Goal: Information Seeking & Learning: Learn about a topic

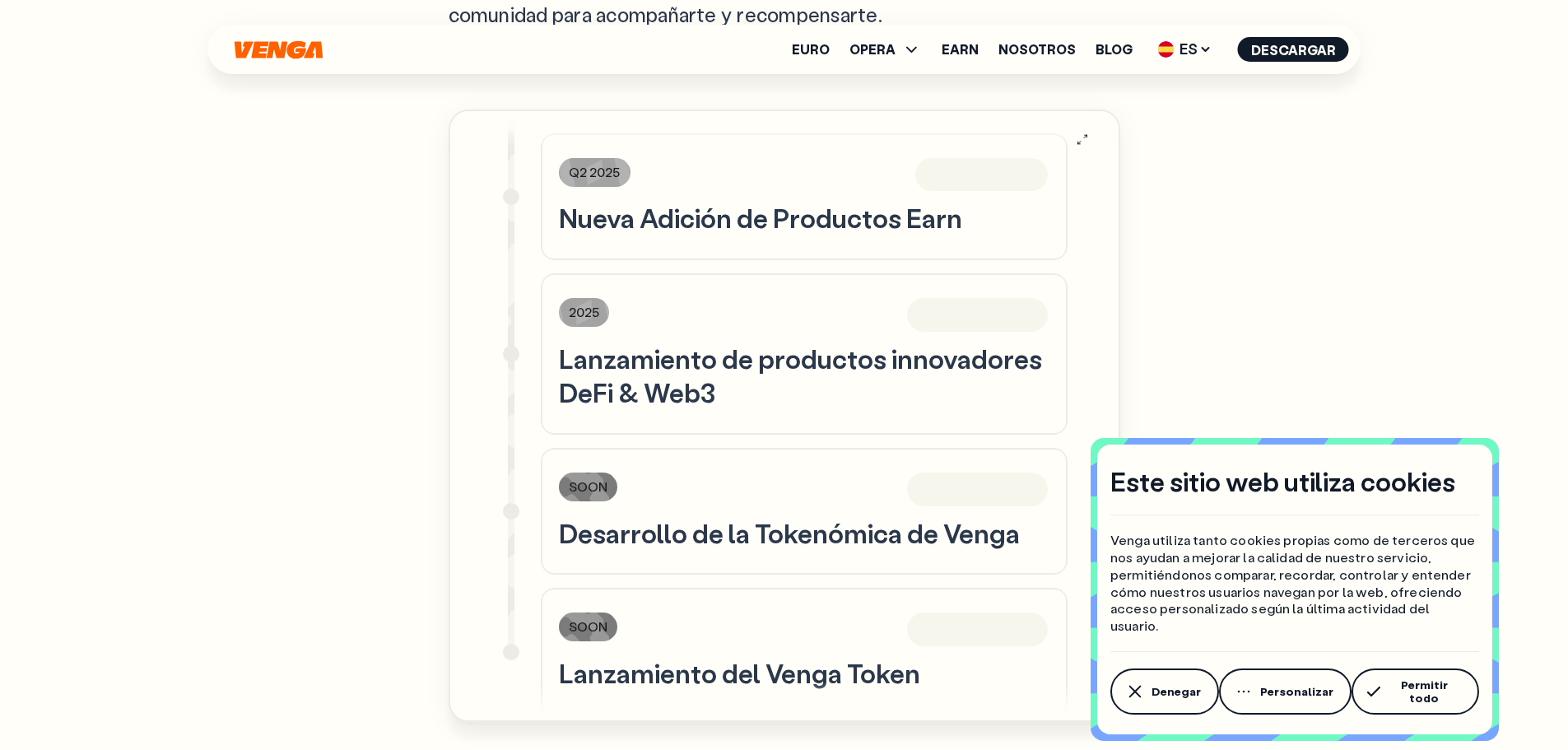
scroll to position [1219, 0]
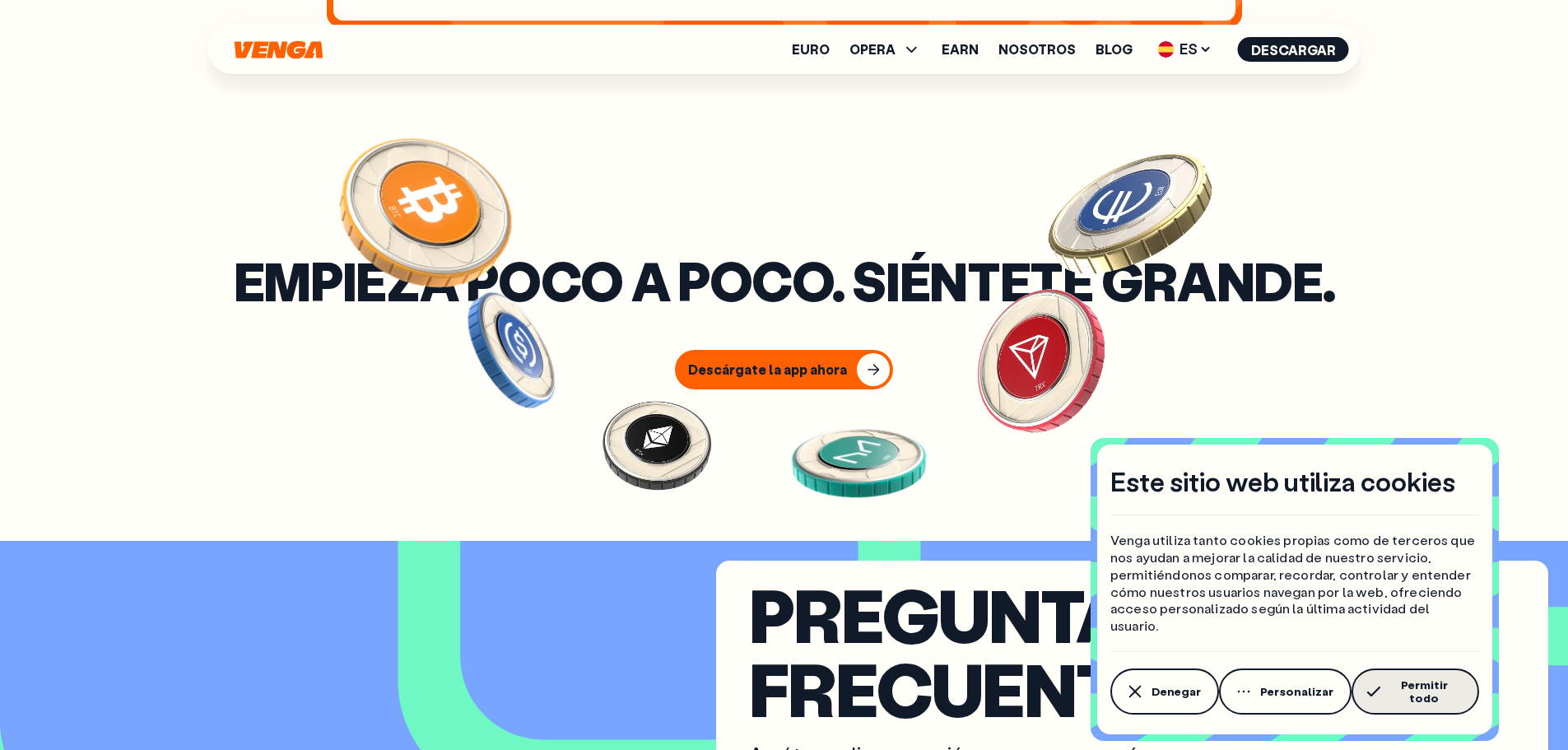
click at [1422, 693] on span "Permitir todo" at bounding box center [1423, 691] width 74 height 27
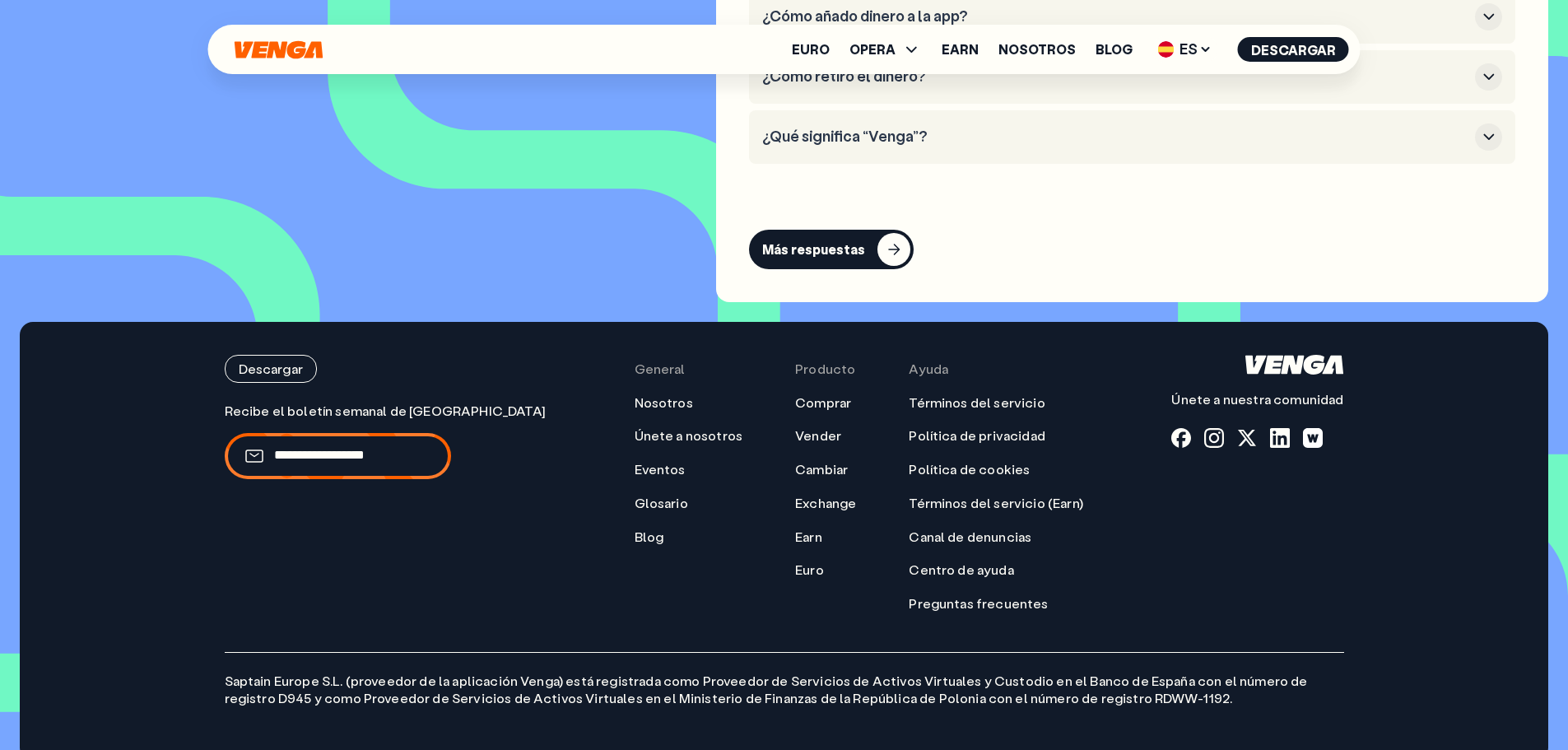
scroll to position [7465, 0]
click at [645, 393] on link "Nosotros" at bounding box center [664, 401] width 59 height 17
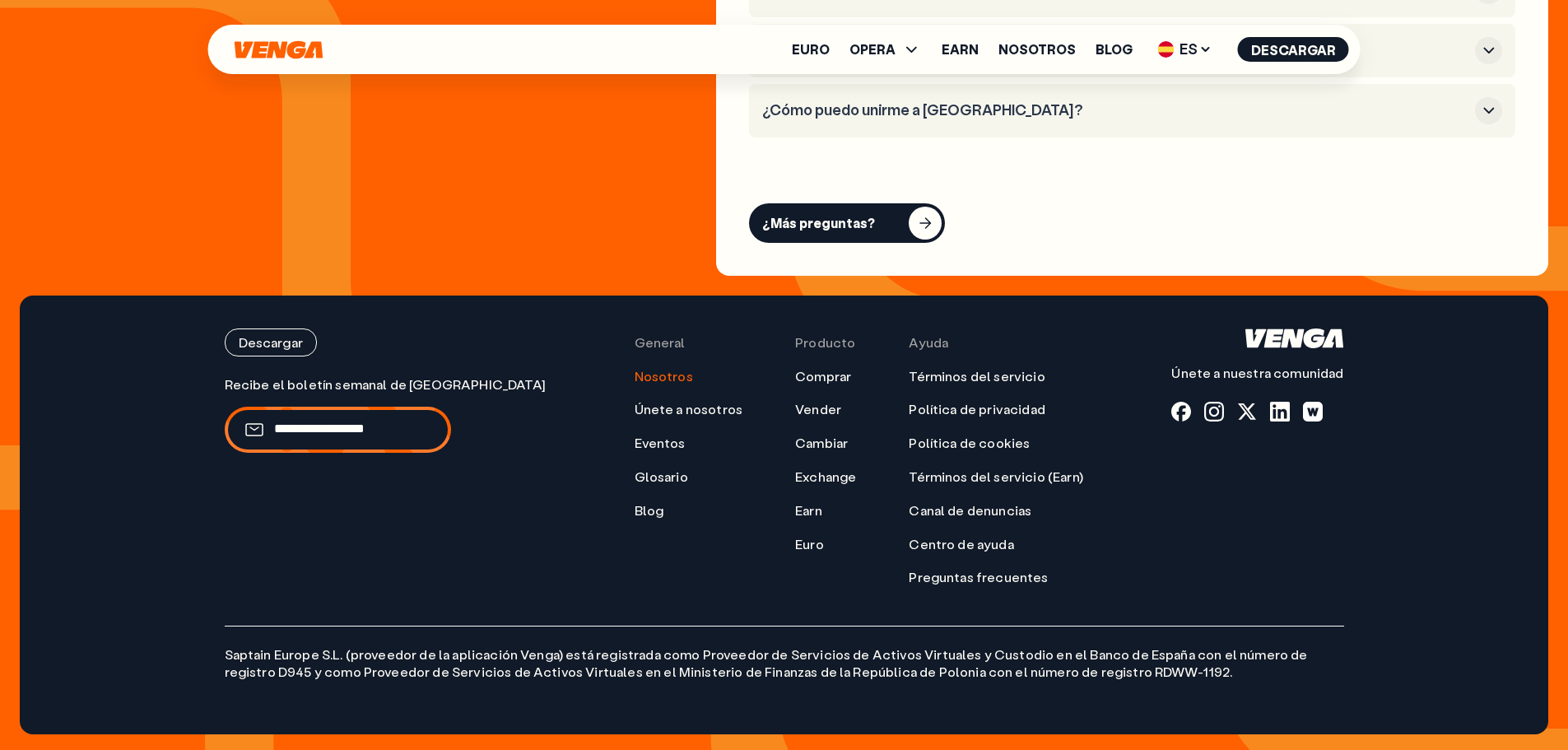
scroll to position [6728, 0]
click at [909, 369] on link "Términos del servicio" at bounding box center [976, 375] width 136 height 17
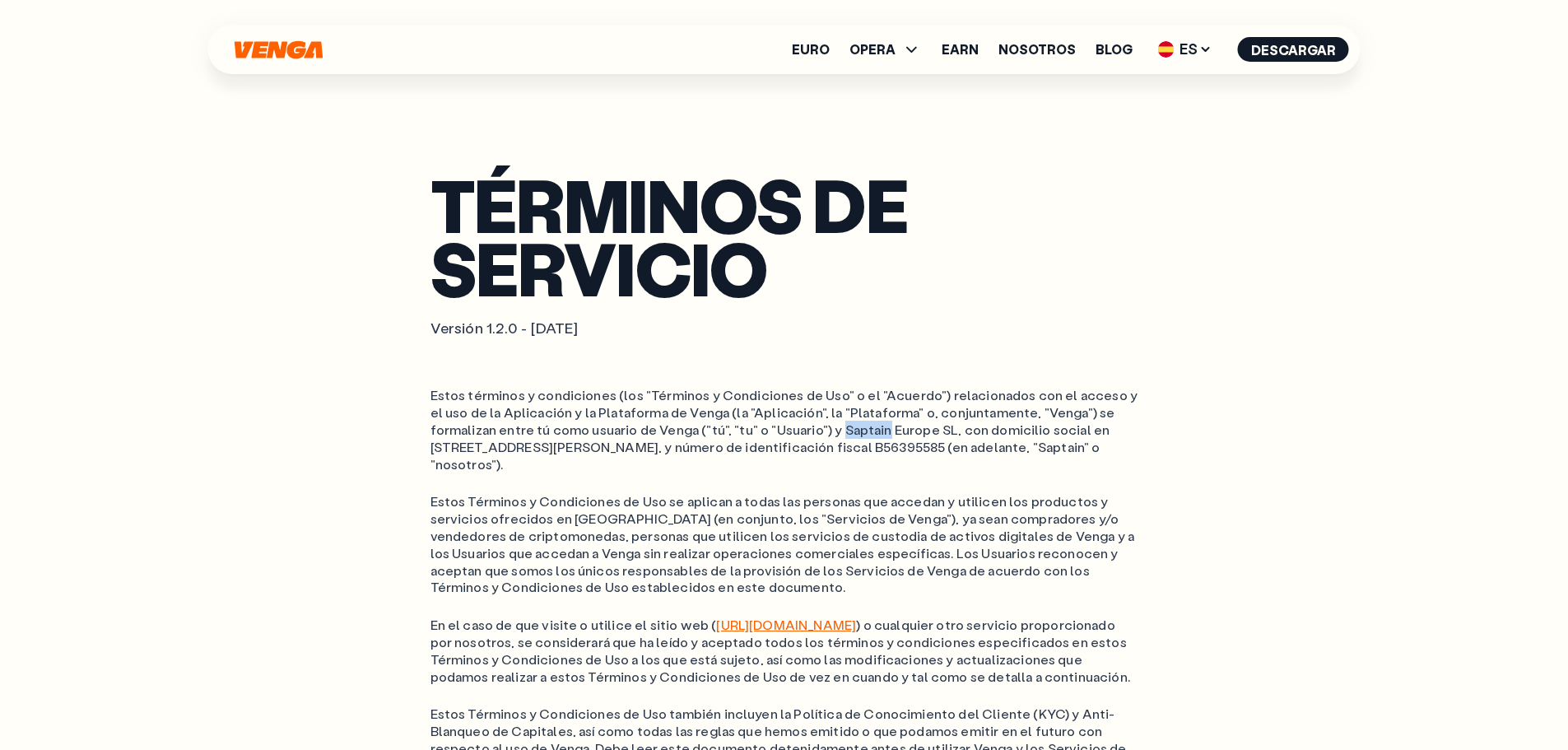
drag, startPoint x: 831, startPoint y: 428, endPoint x: 878, endPoint y: 427, distance: 47.0
click at [878, 427] on ol "Estos términos y condiciones (los "Términos y Condiciones de Uso" o el "Acuerdo…" at bounding box center [784, 430] width 708 height 85
copy ol "Saptain"
click at [757, 457] on ol "Estos términos y condiciones (los "Términos y Condiciones de Uso" o el "Acuerdo…" at bounding box center [784, 430] width 708 height 85
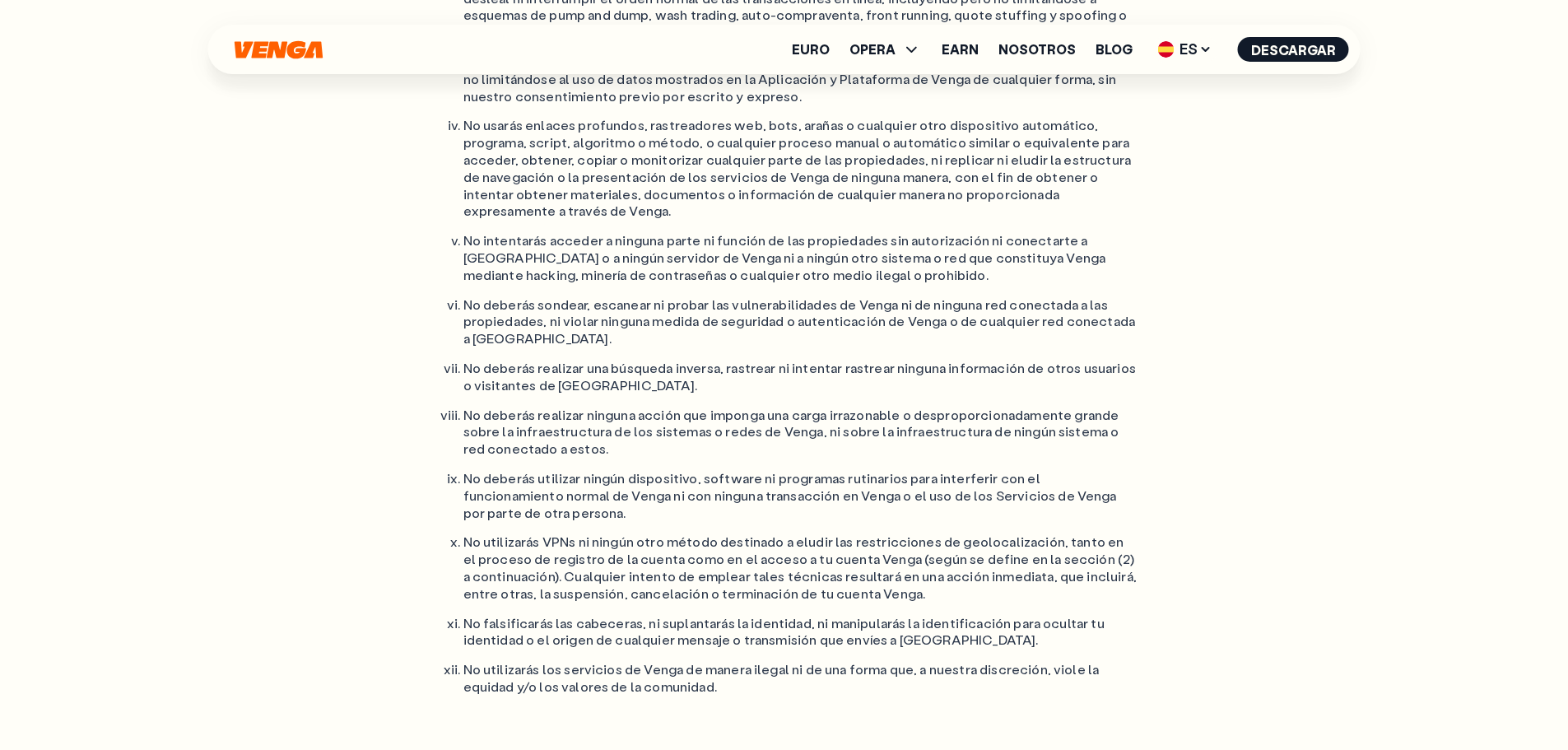
scroll to position [1646, 0]
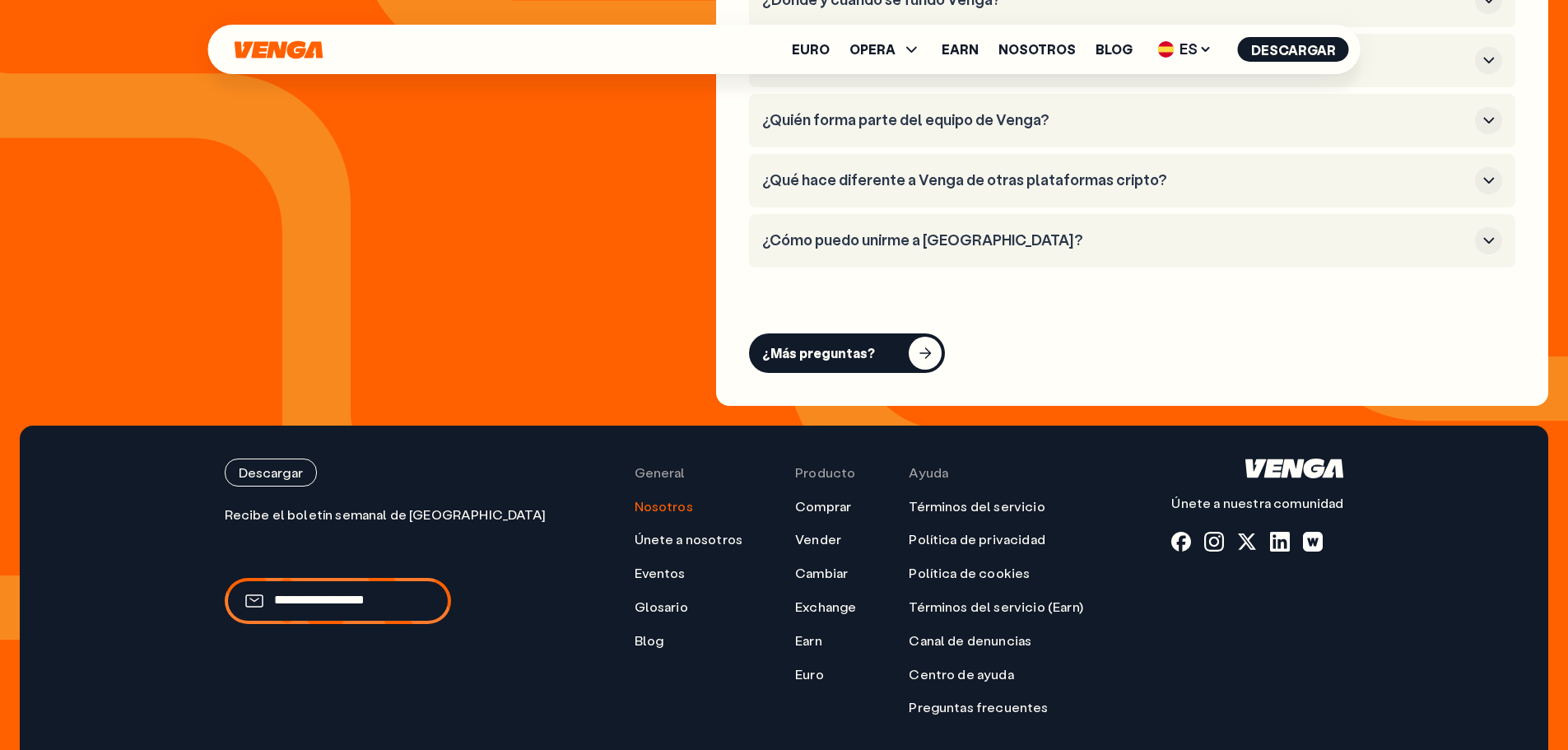
scroll to position [6728, 0]
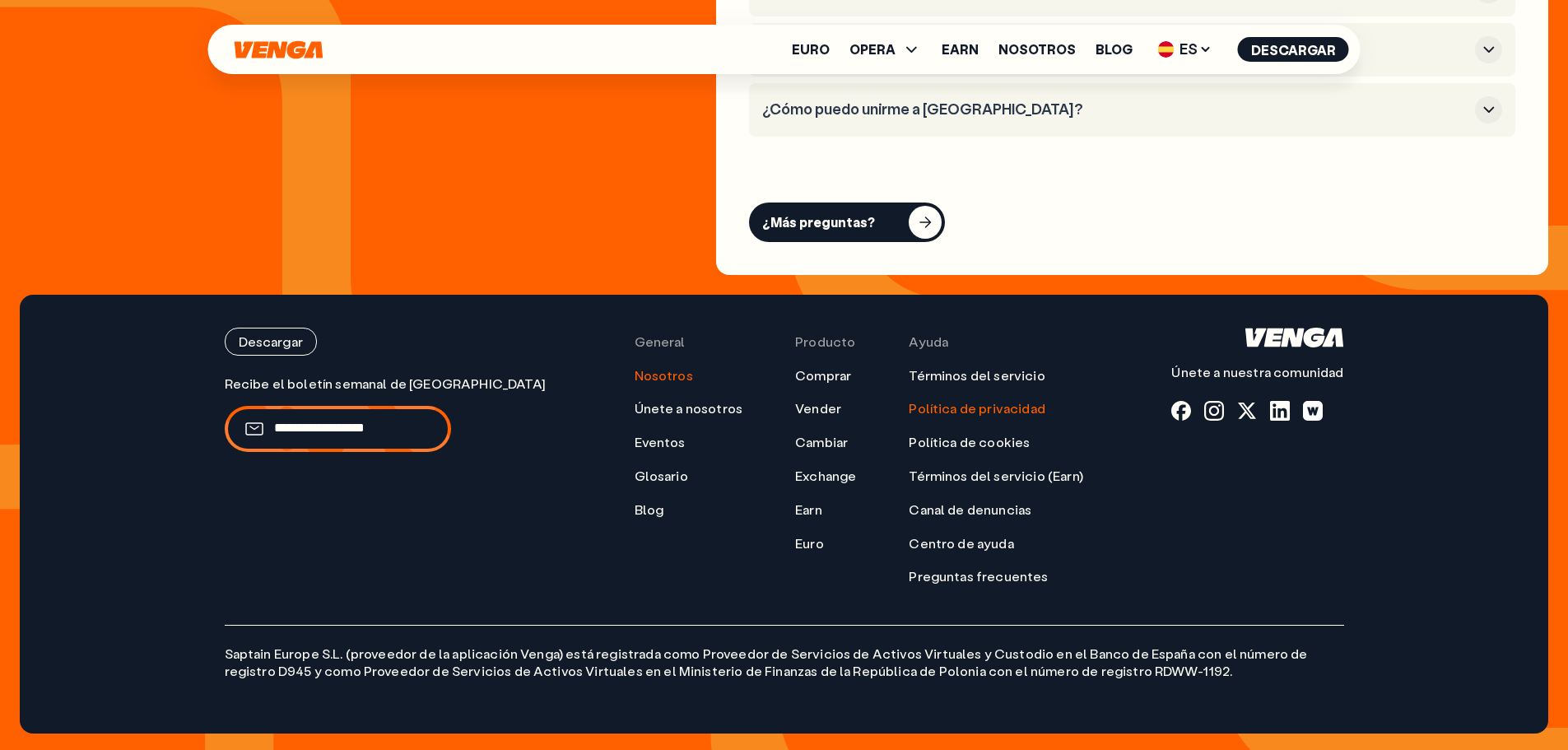
click at [929, 413] on link "Política de privacidad" at bounding box center [977, 408] width 137 height 17
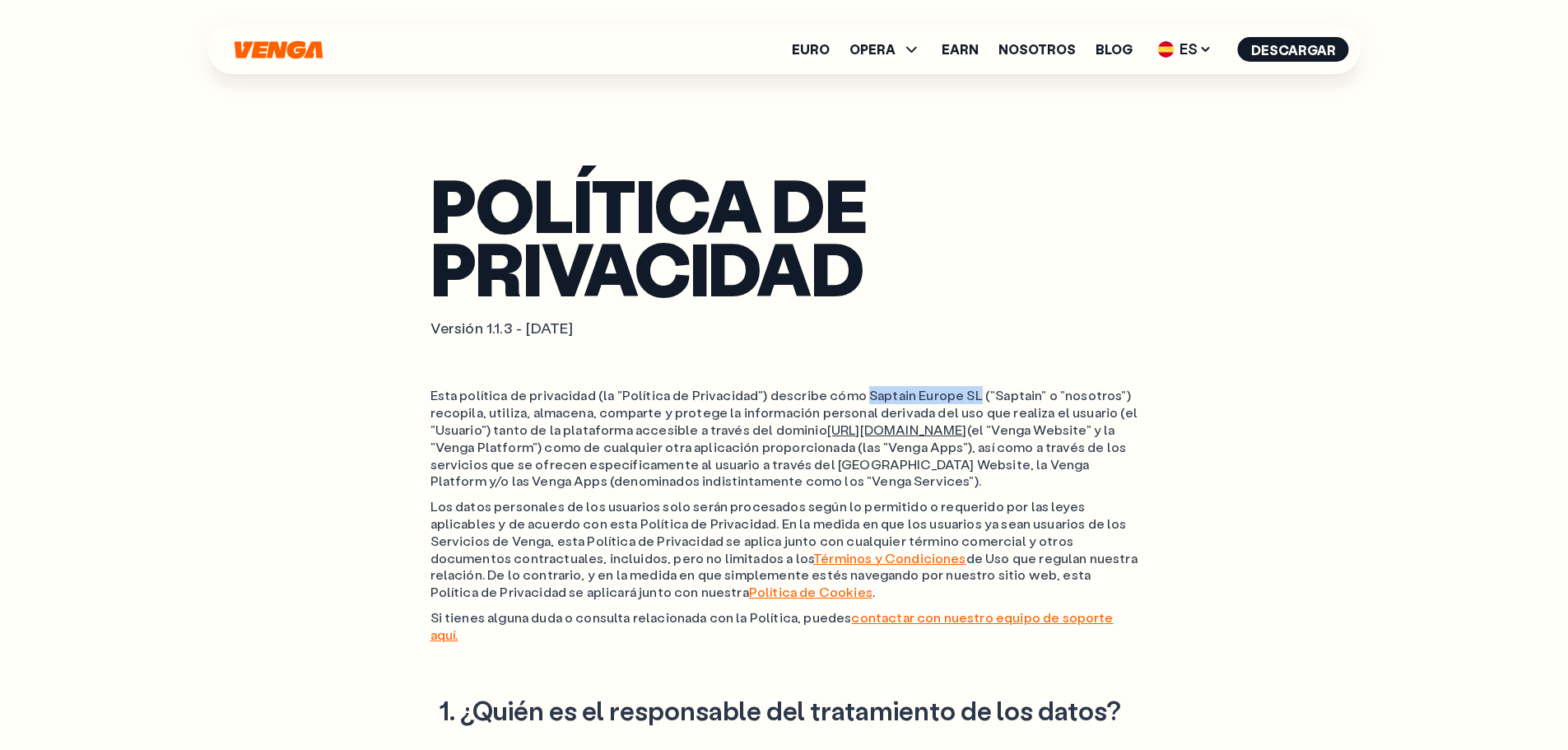
drag, startPoint x: 960, startPoint y: 391, endPoint x: 855, endPoint y: 389, distance: 105.0
click at [855, 389] on p "Esta política de privacidad (la "Política de Privacidad") describe cómo Saptain…" at bounding box center [784, 438] width 708 height 103
copy p "Saptain [GEOGRAPHIC_DATA] SL"
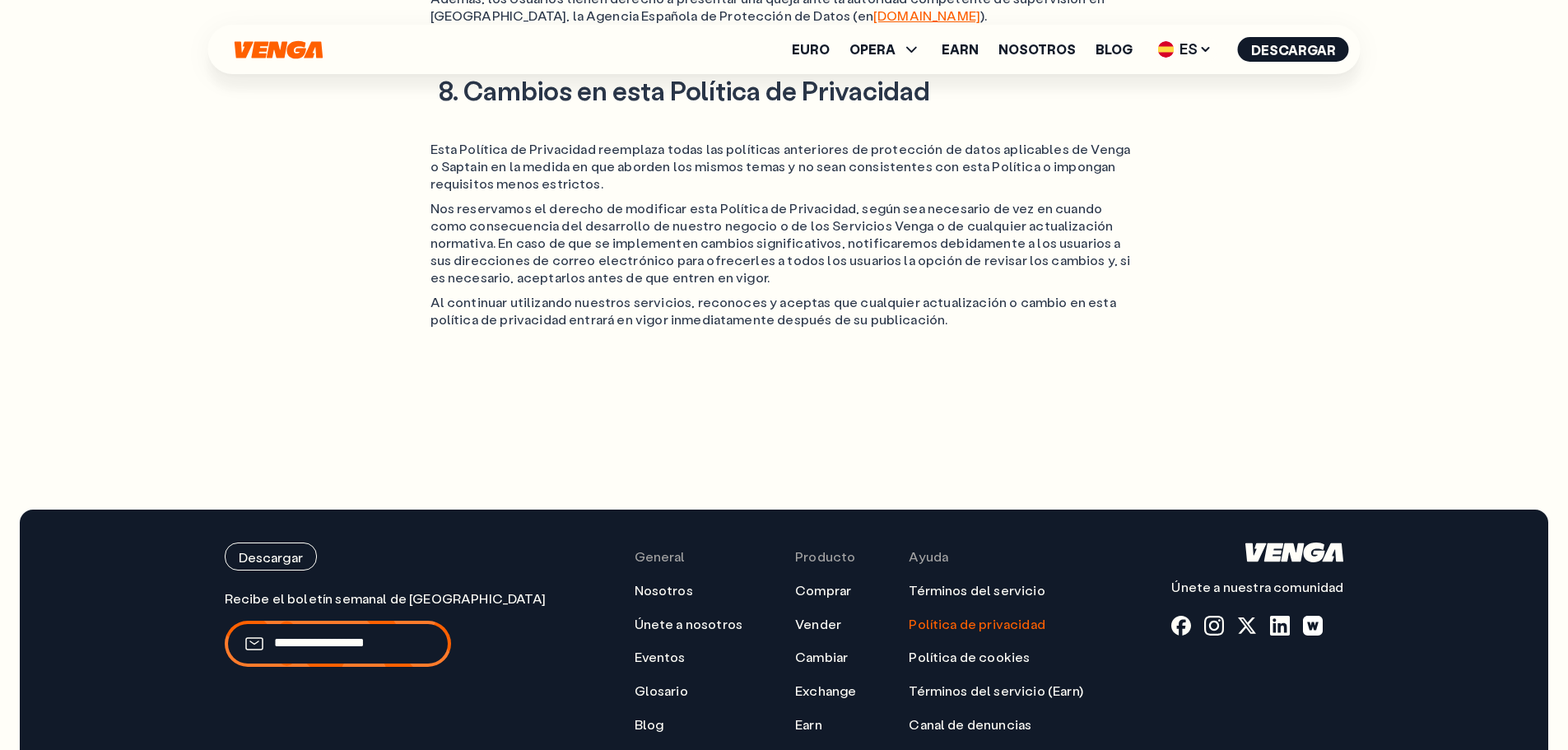
scroll to position [4124, 0]
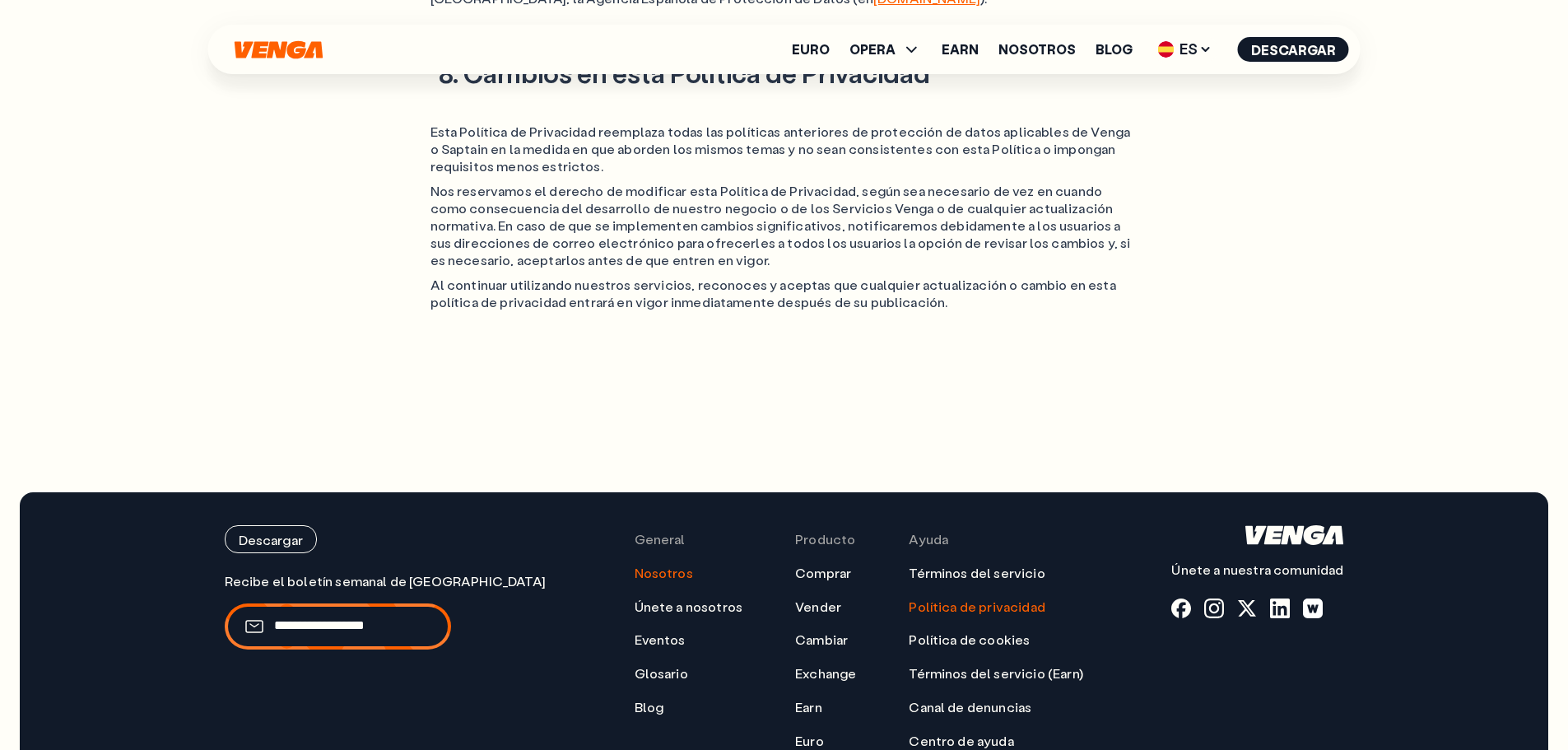
click at [634, 564] on link "Nosotros" at bounding box center [664, 572] width 59 height 17
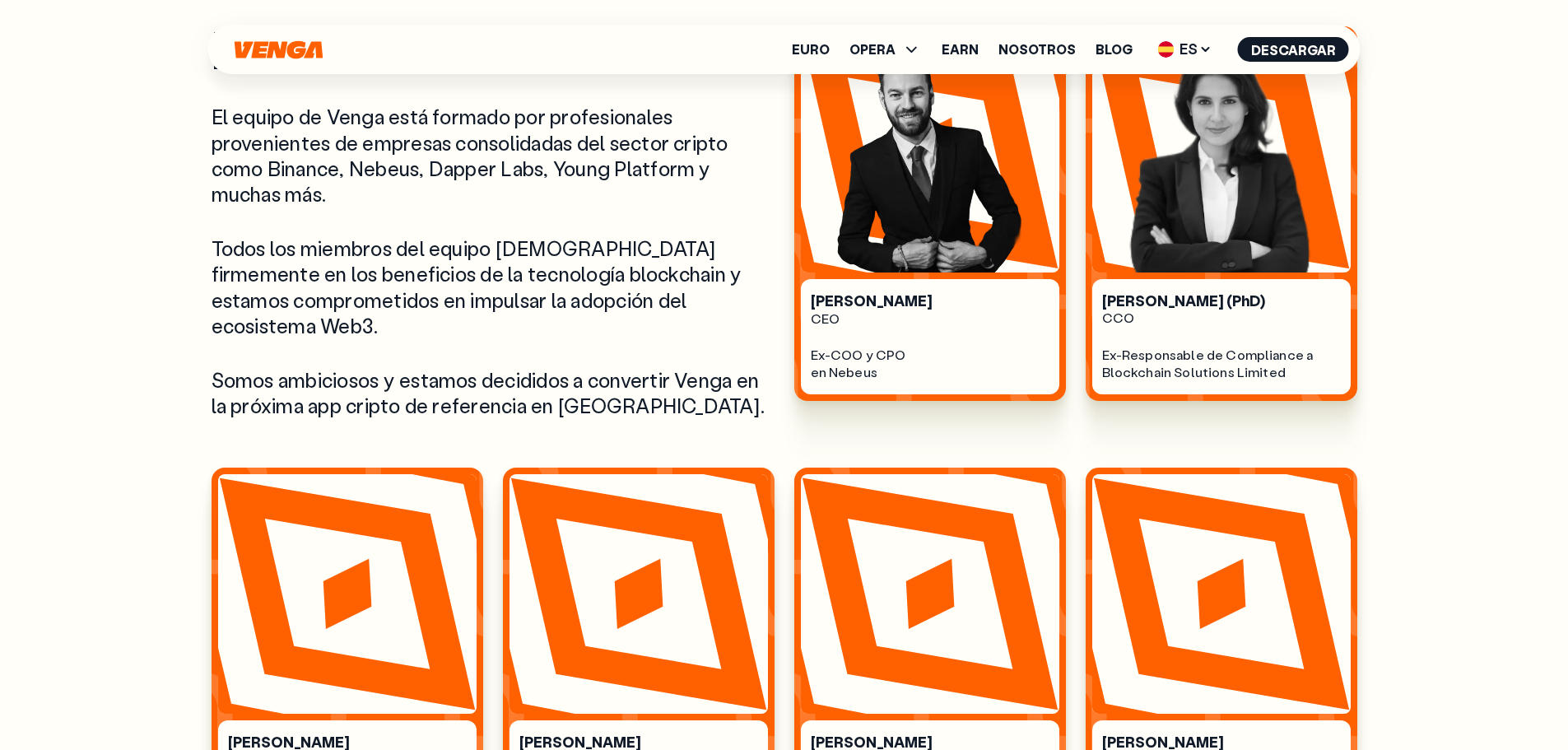
scroll to position [824, 0]
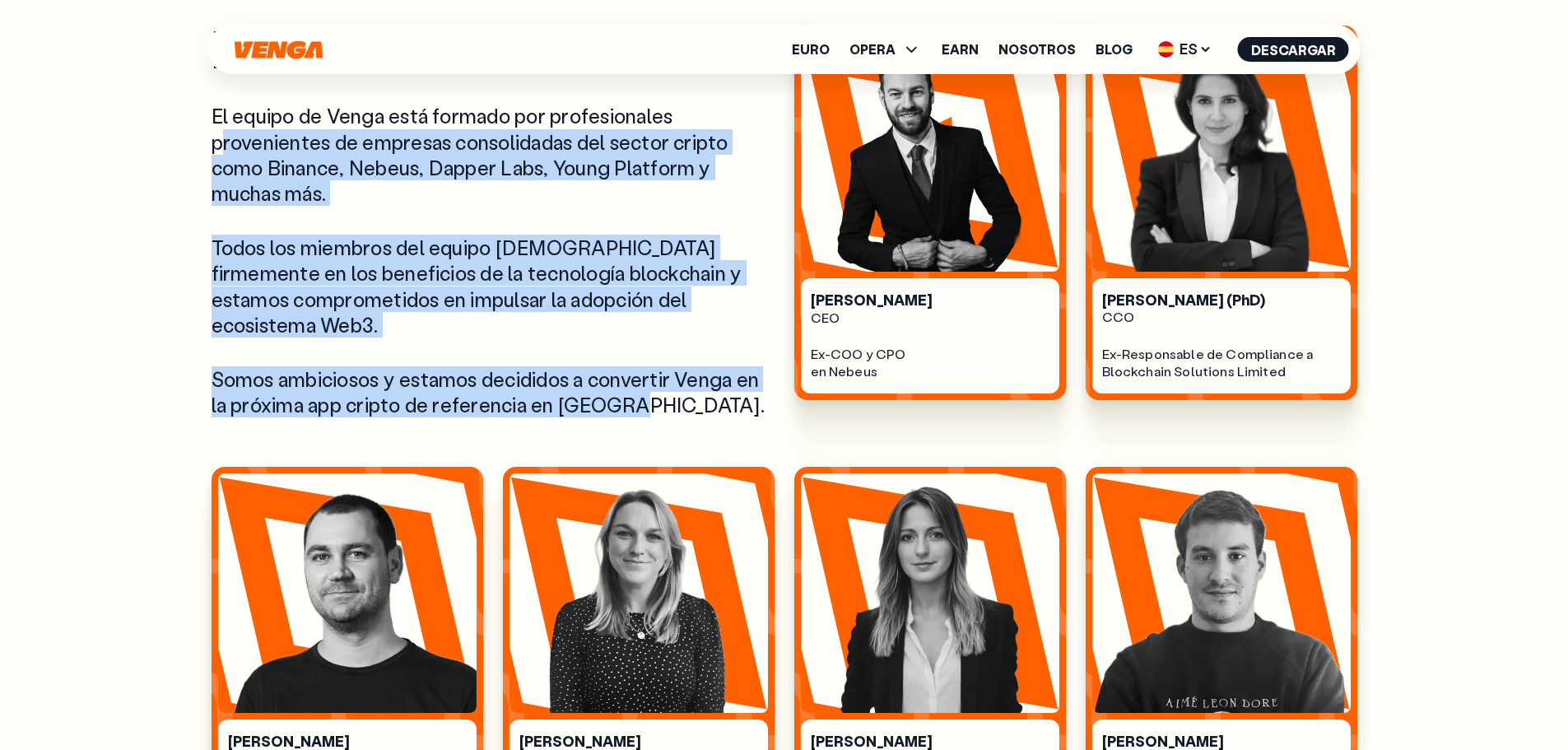
drag, startPoint x: 224, startPoint y: 134, endPoint x: 731, endPoint y: 407, distance: 575.8
click at [731, 407] on div "Nuestro equipo El equipo de Venga está formado por profesionales provenientes d…" at bounding box center [492, 222] width 563 height 392
click at [689, 441] on section "Nuestro equipo El equipo de Venga está formado por profesionales provenientes d…" at bounding box center [784, 433] width 1146 height 816
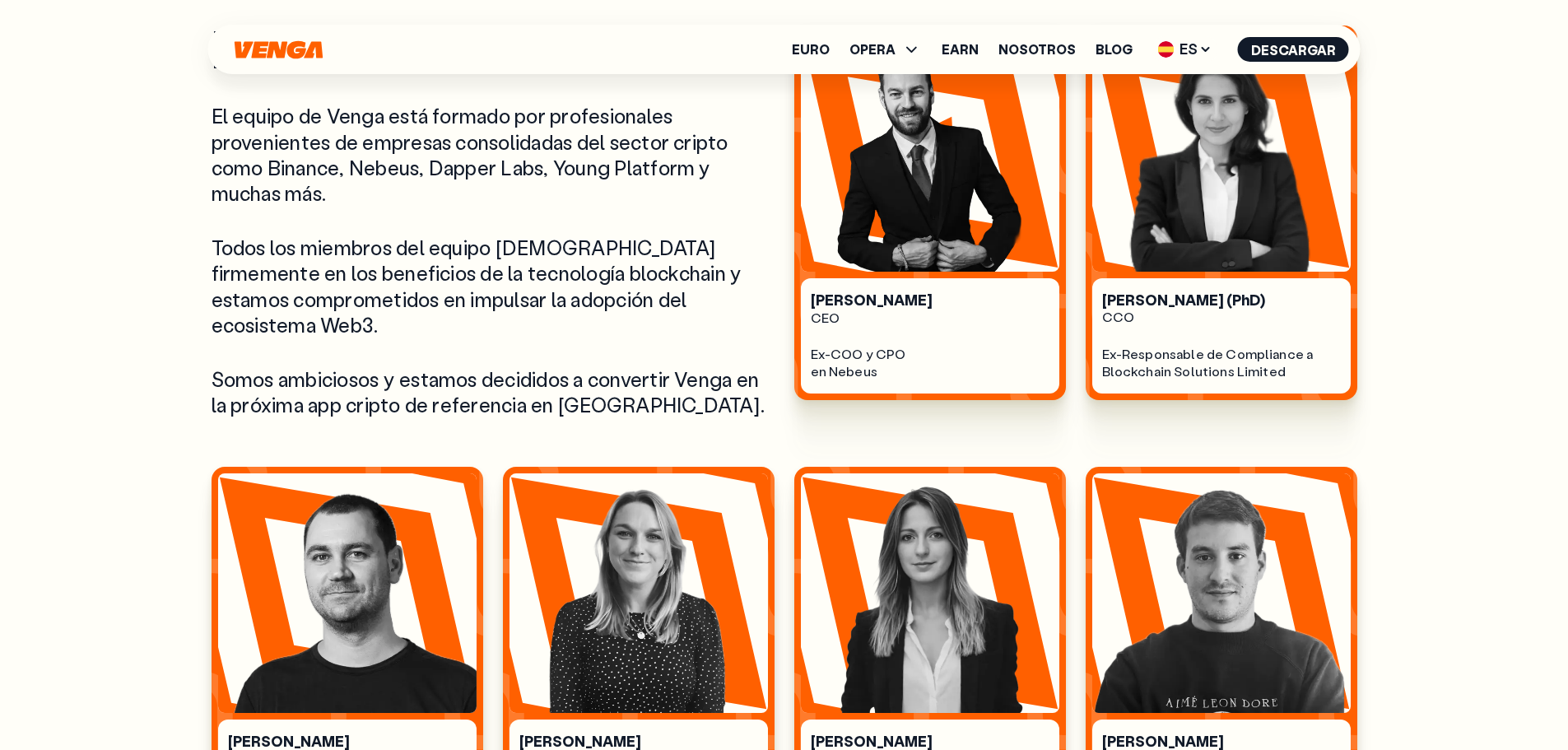
click at [643, 354] on div "Nuestro equipo El equipo de Venga está formado por profesionales provenientes d…" at bounding box center [492, 222] width 563 height 392
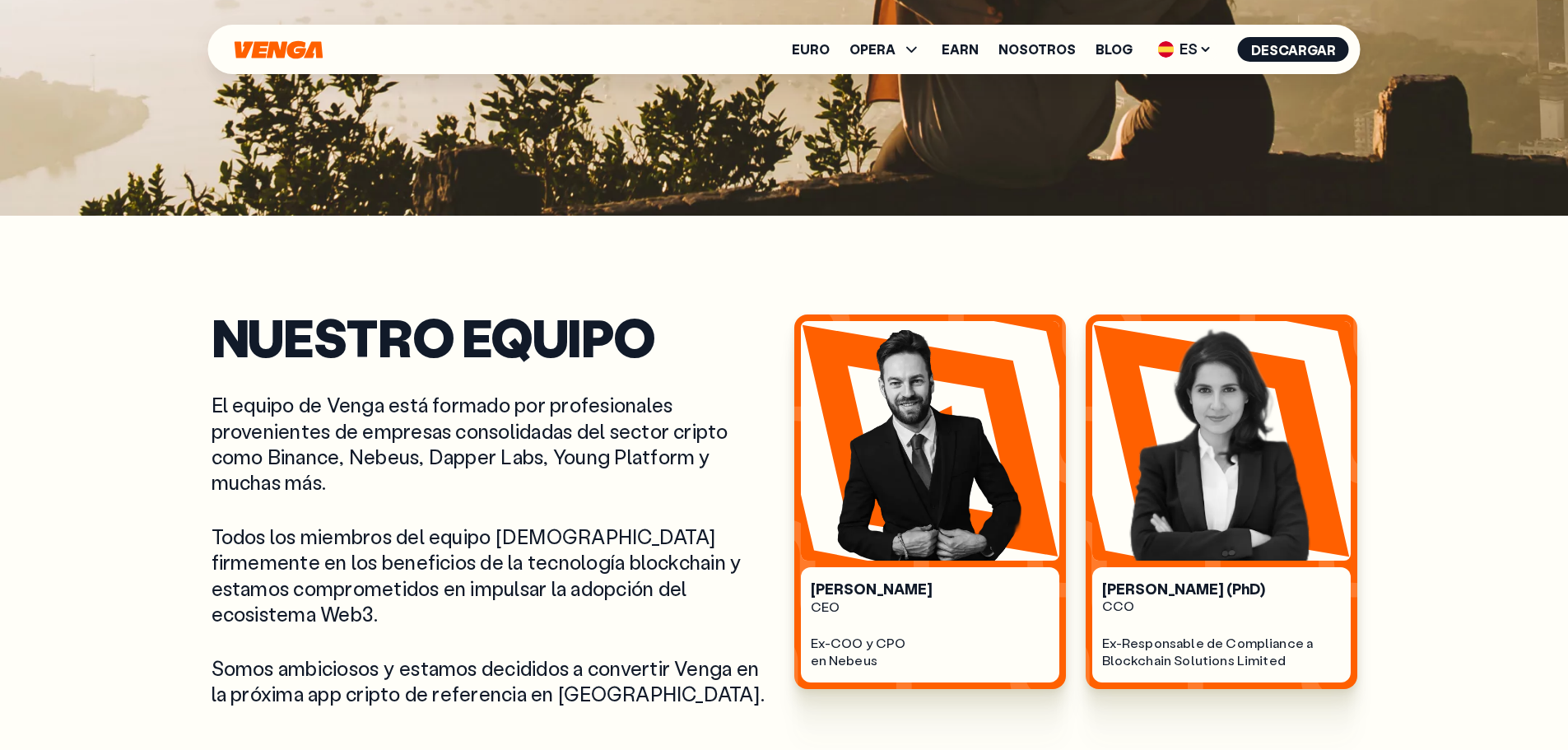
scroll to position [494, 0]
